Goal: Transaction & Acquisition: Purchase product/service

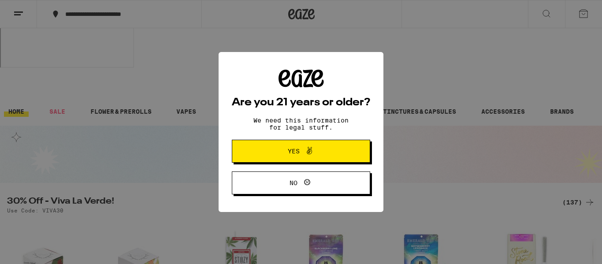
click at [324, 151] on span "Yes" at bounding box center [301, 151] width 67 height 11
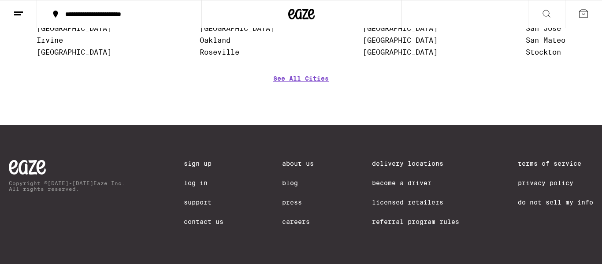
scroll to position [3696, 0]
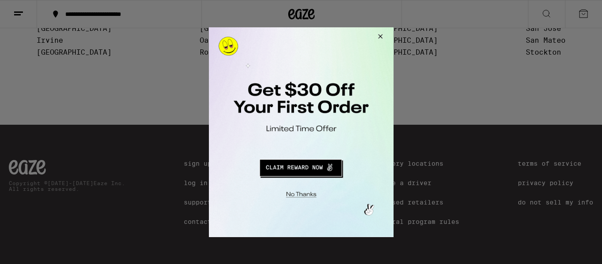
click at [381, 36] on button "Close Modal" at bounding box center [379, 37] width 24 height 21
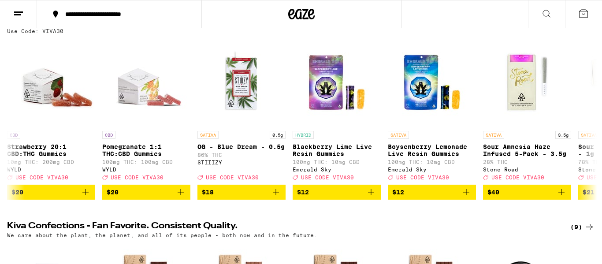
scroll to position [0, 0]
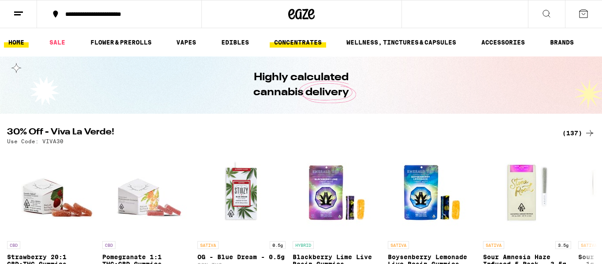
click at [273, 39] on link "CONCENTRATES" at bounding box center [298, 42] width 56 height 11
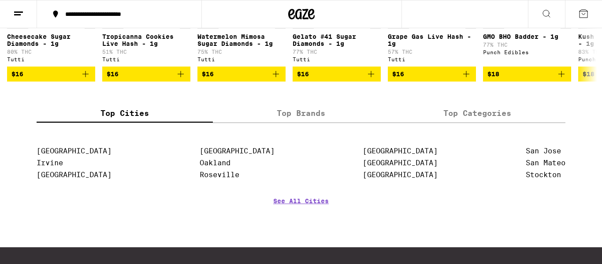
scroll to position [228, 0]
